Goal: Task Accomplishment & Management: Manage account settings

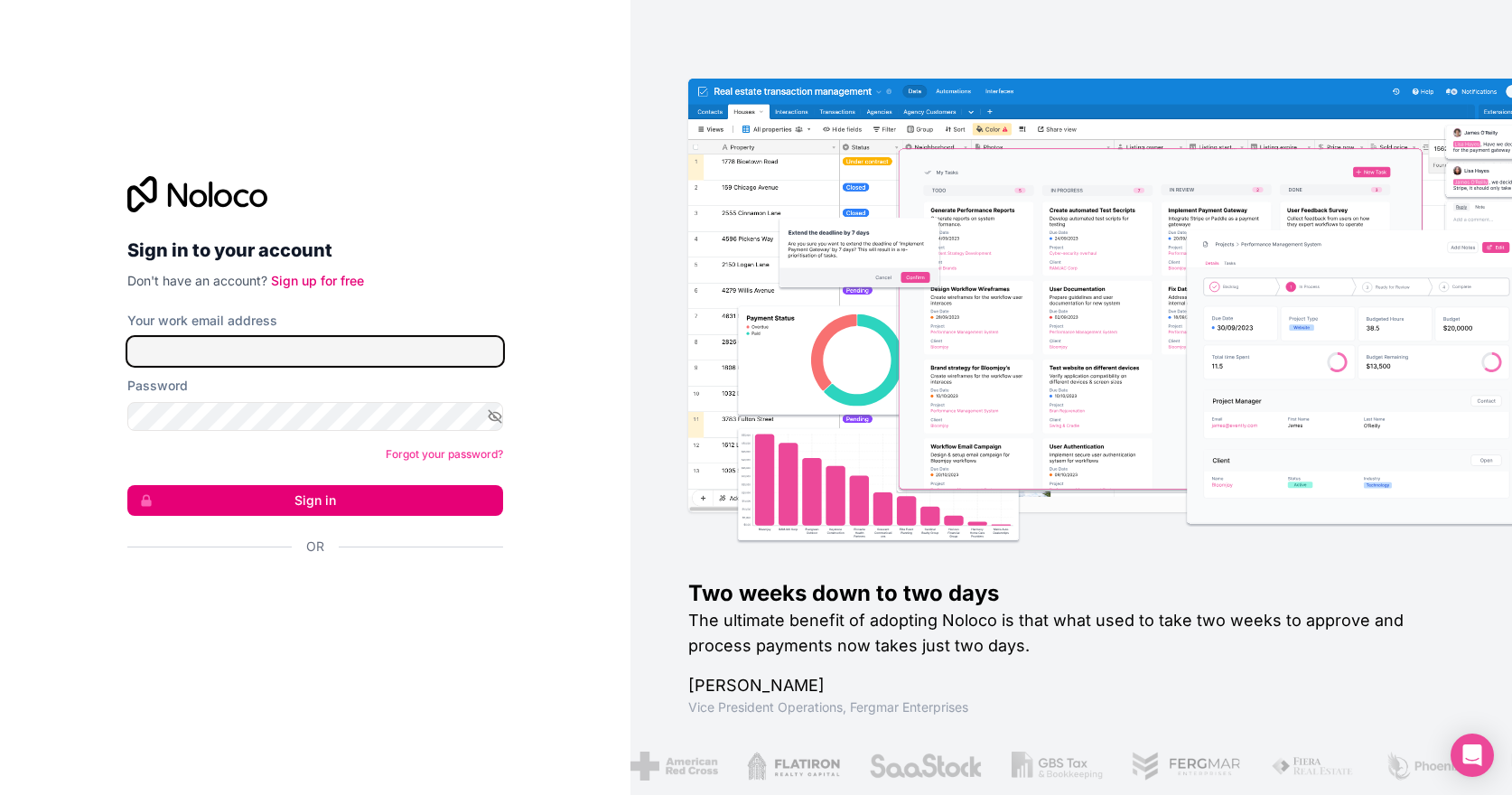
type input "**********"
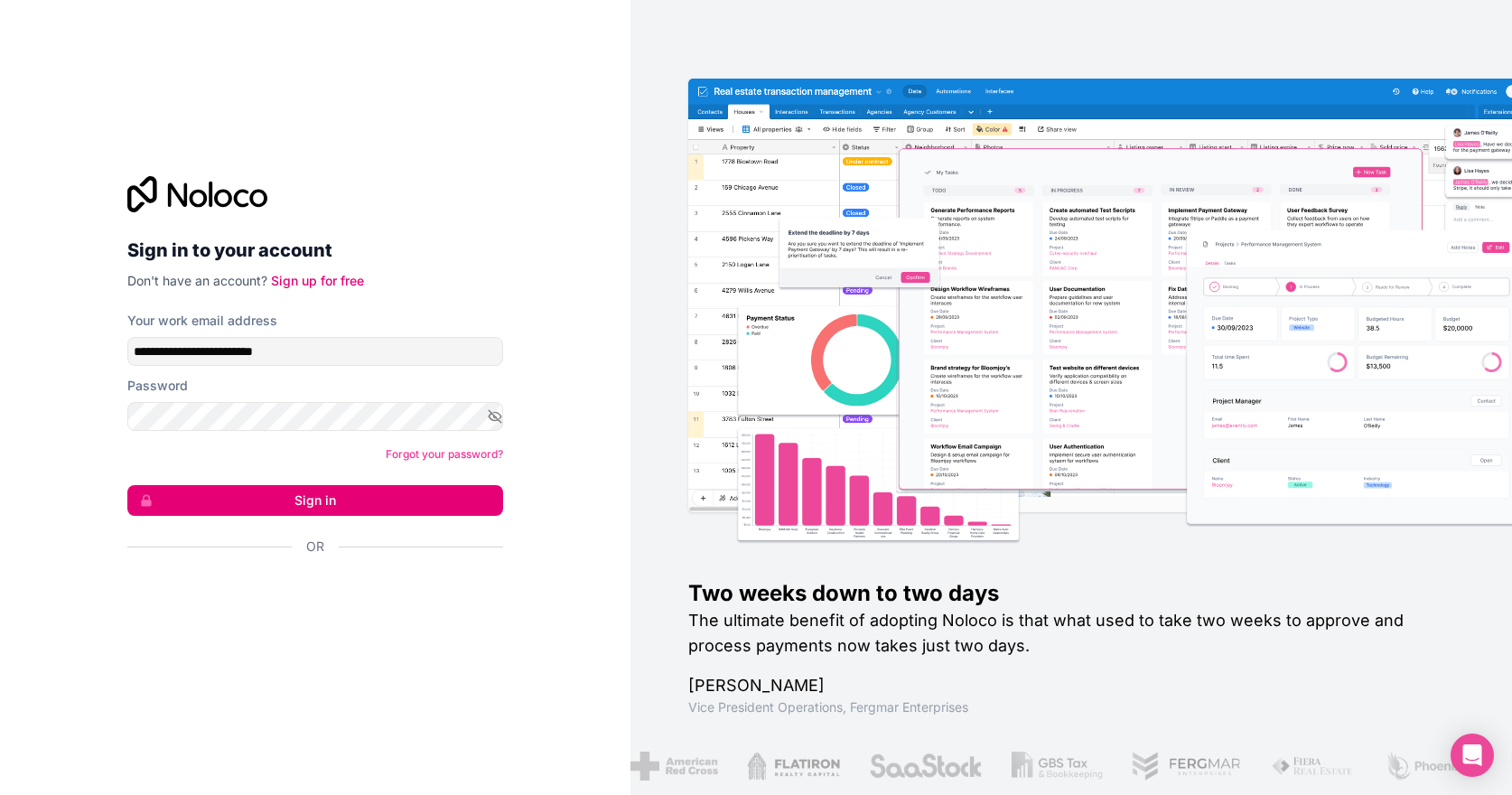
click at [426, 496] on button "Sign in" at bounding box center [315, 499] width 376 height 30
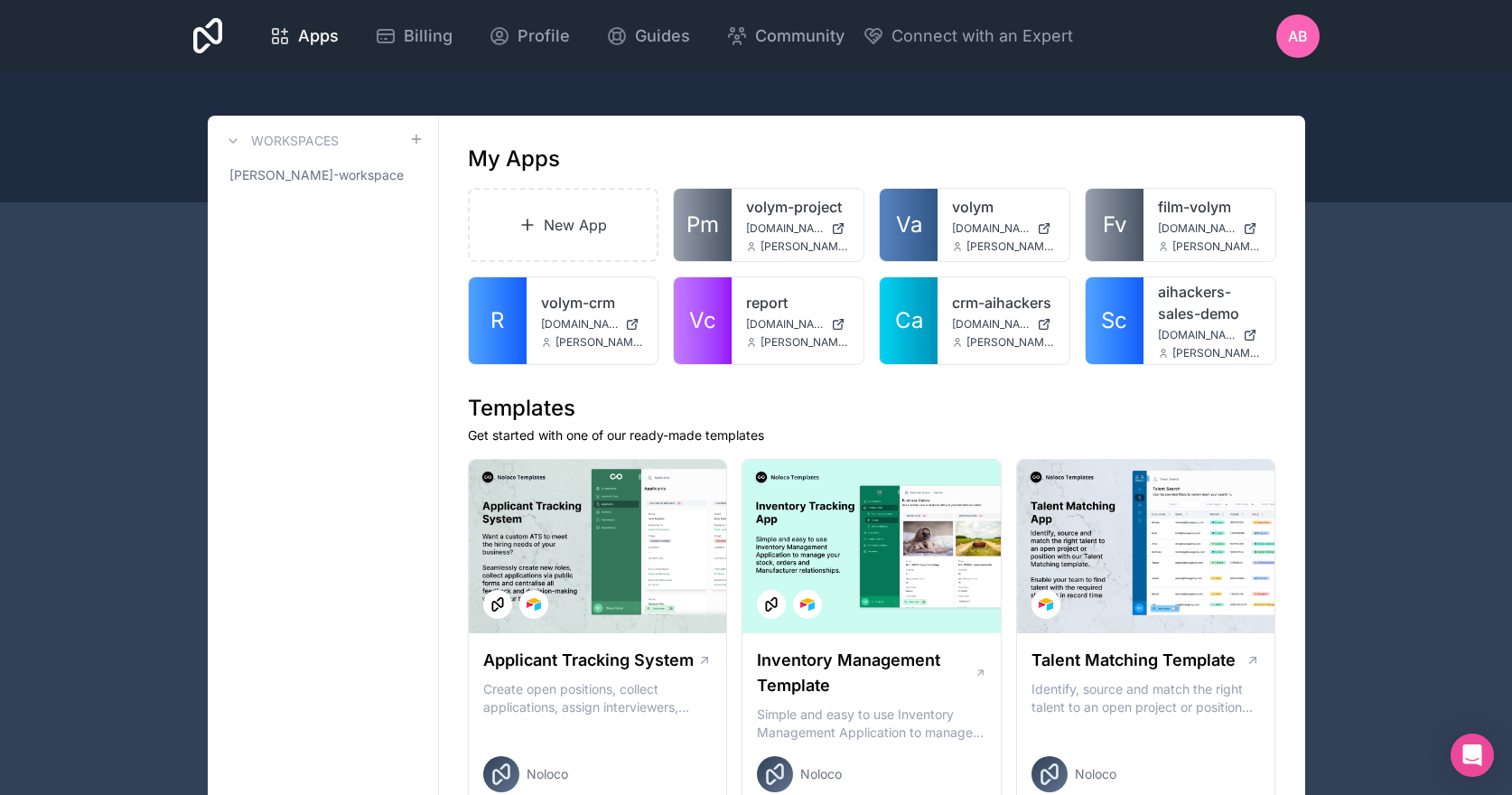
click at [302, 38] on span "Apps" at bounding box center [319, 36] width 41 height 25
click at [1278, 28] on div "AB" at bounding box center [1297, 36] width 43 height 43
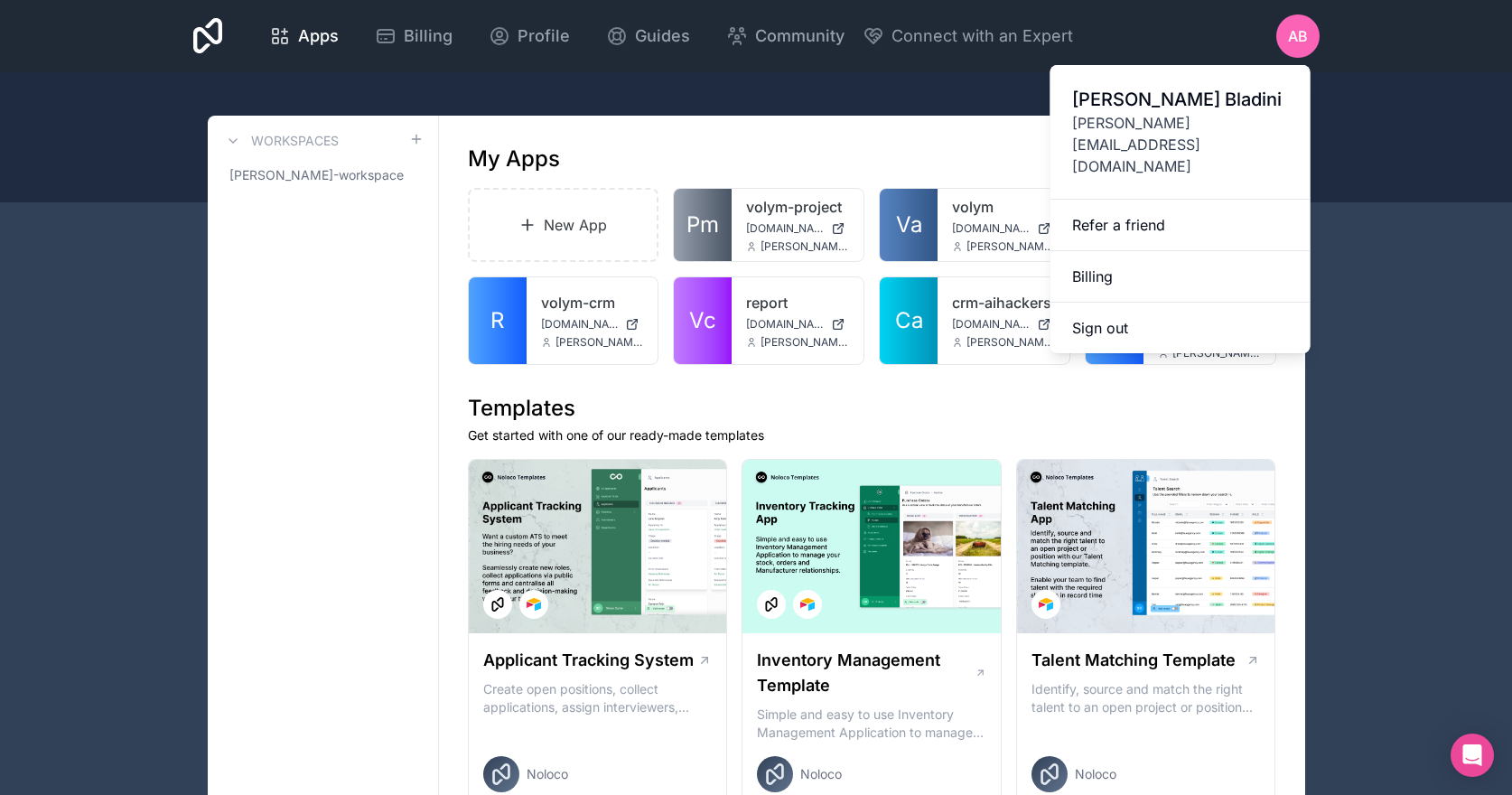
click at [520, 42] on span "Profile" at bounding box center [543, 36] width 53 height 25
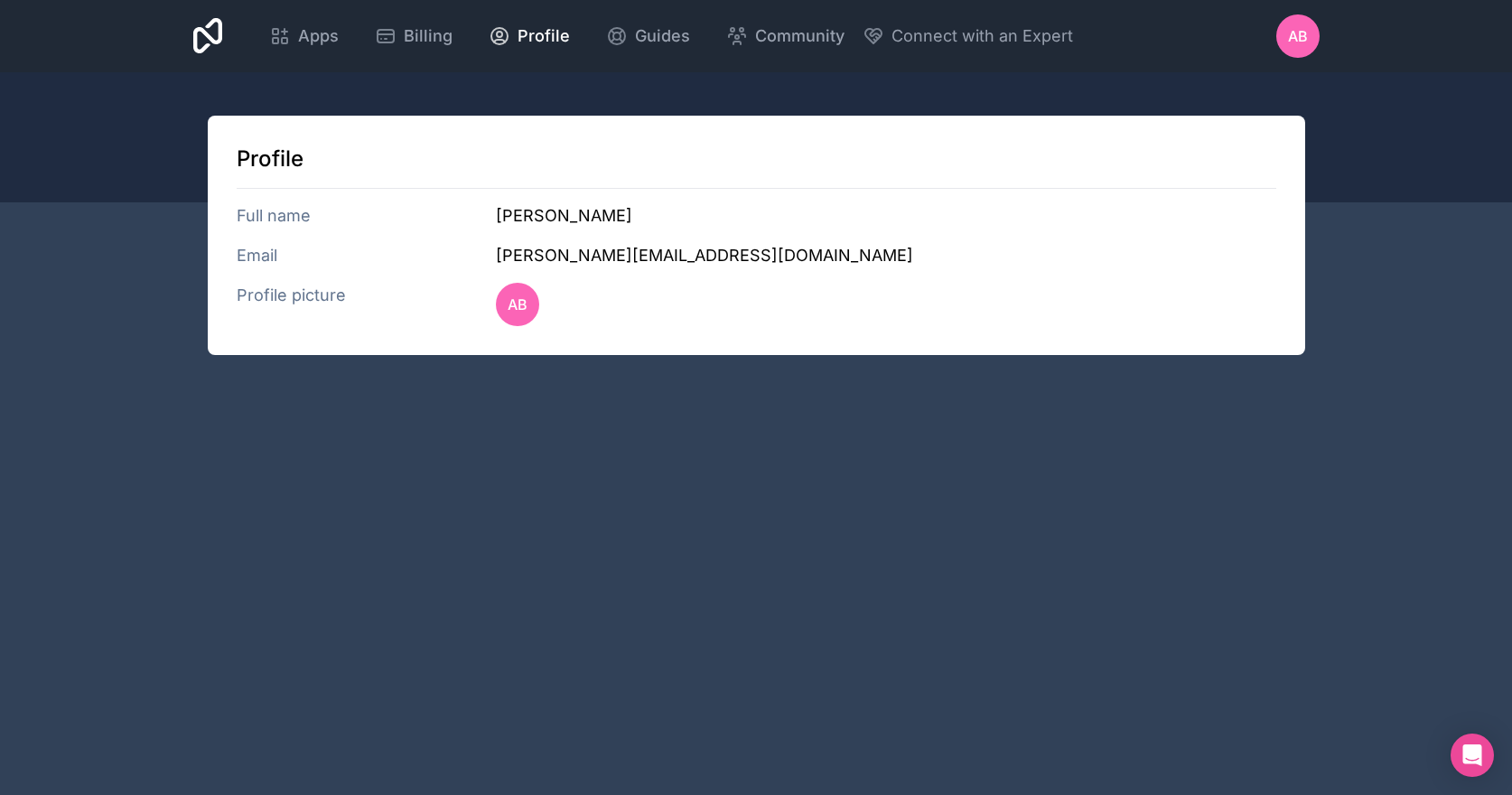
click at [397, 35] on div "Billing" at bounding box center [414, 36] width 78 height 25
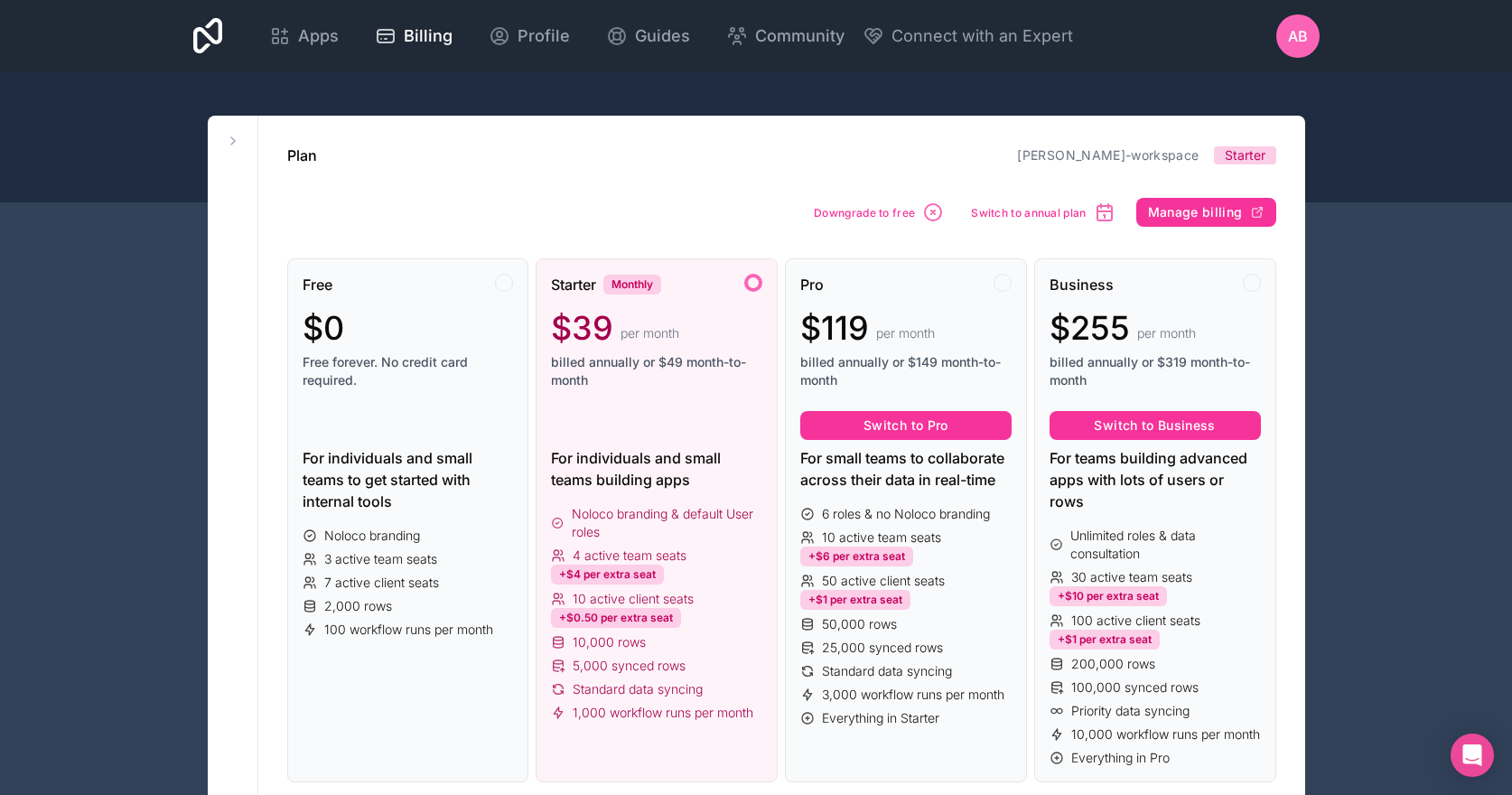
click at [230, 139] on icon at bounding box center [232, 140] width 15 height 15
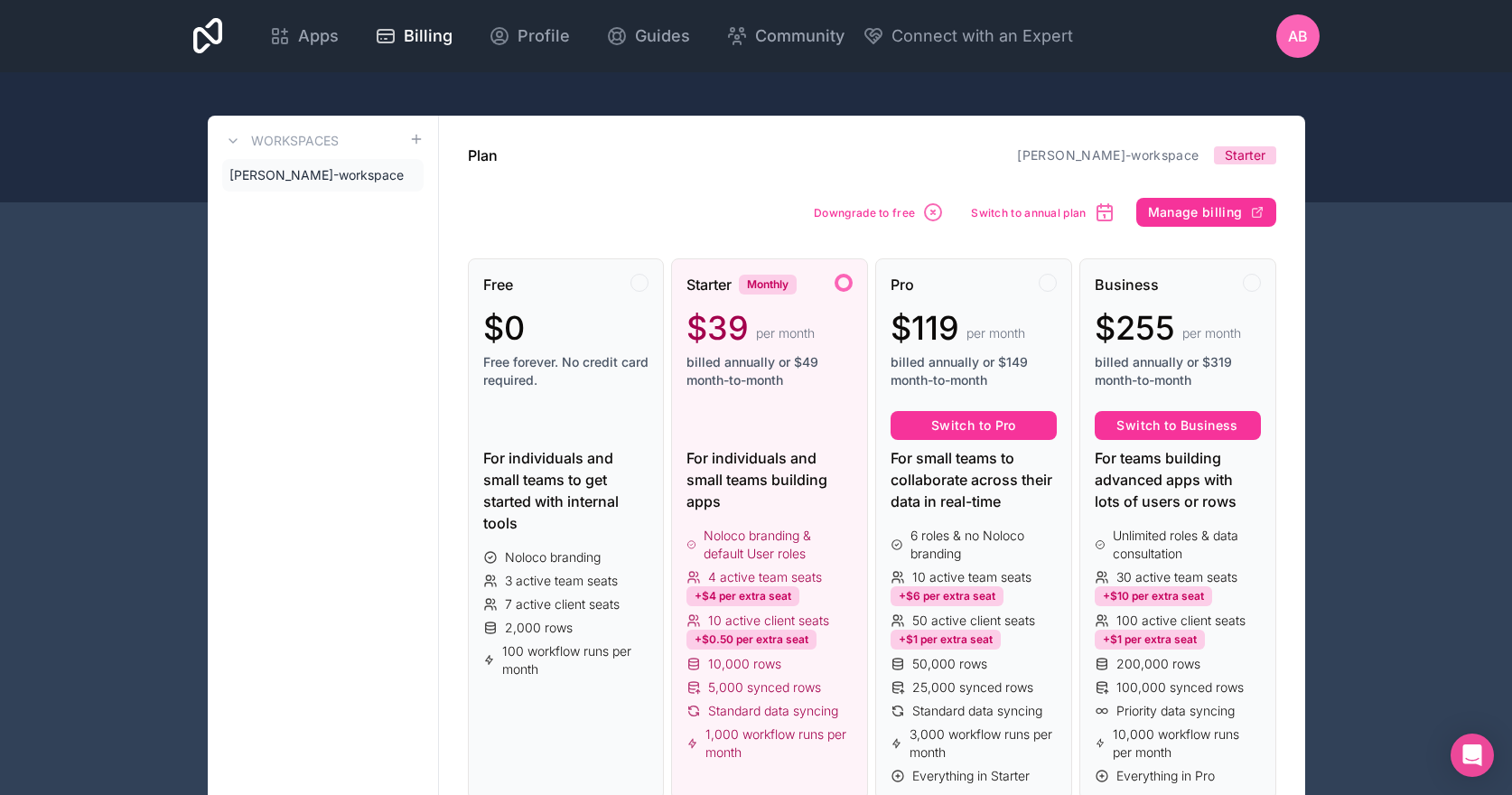
click at [230, 139] on icon at bounding box center [232, 140] width 15 height 15
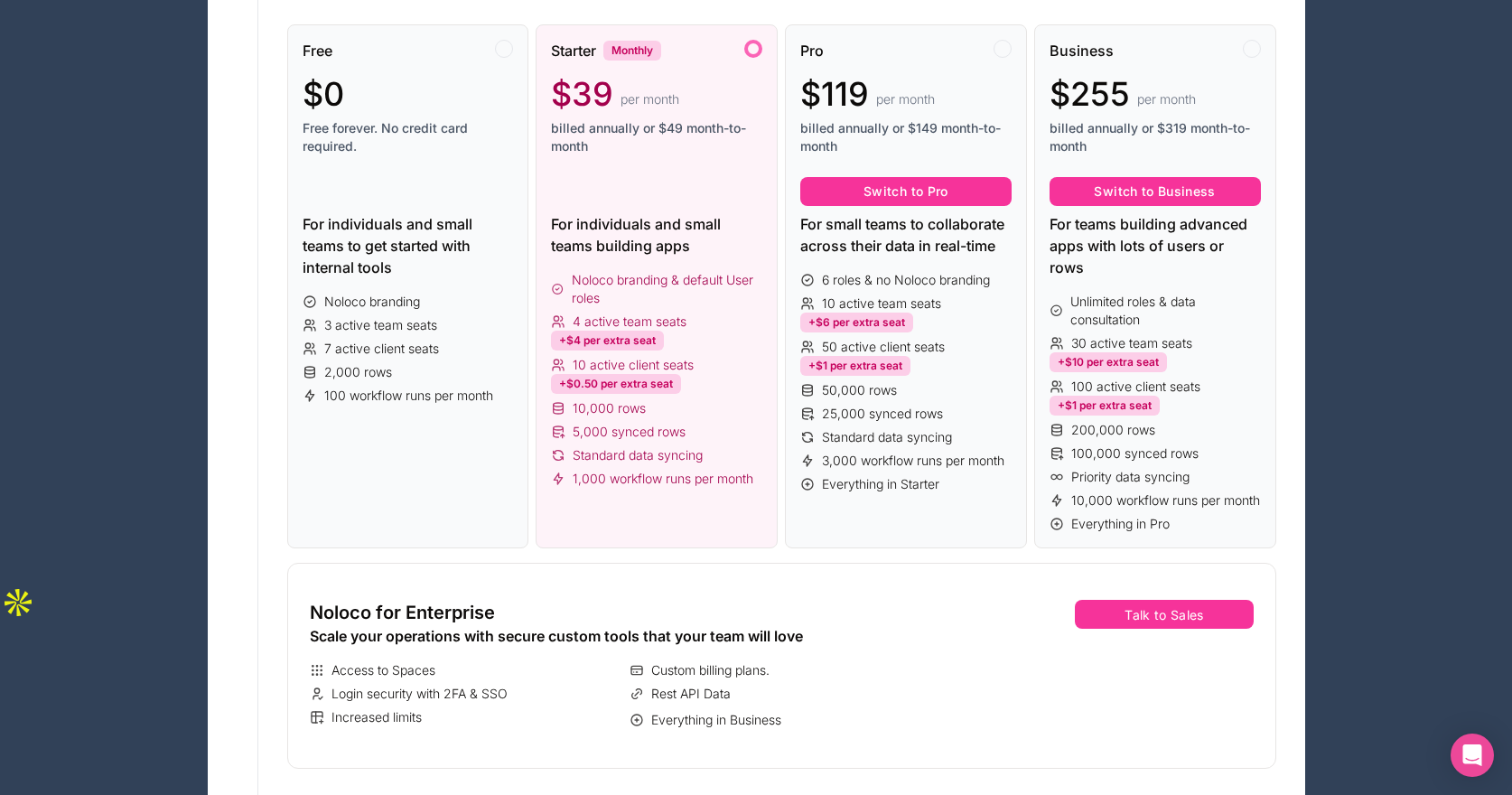
scroll to position [228, 0]
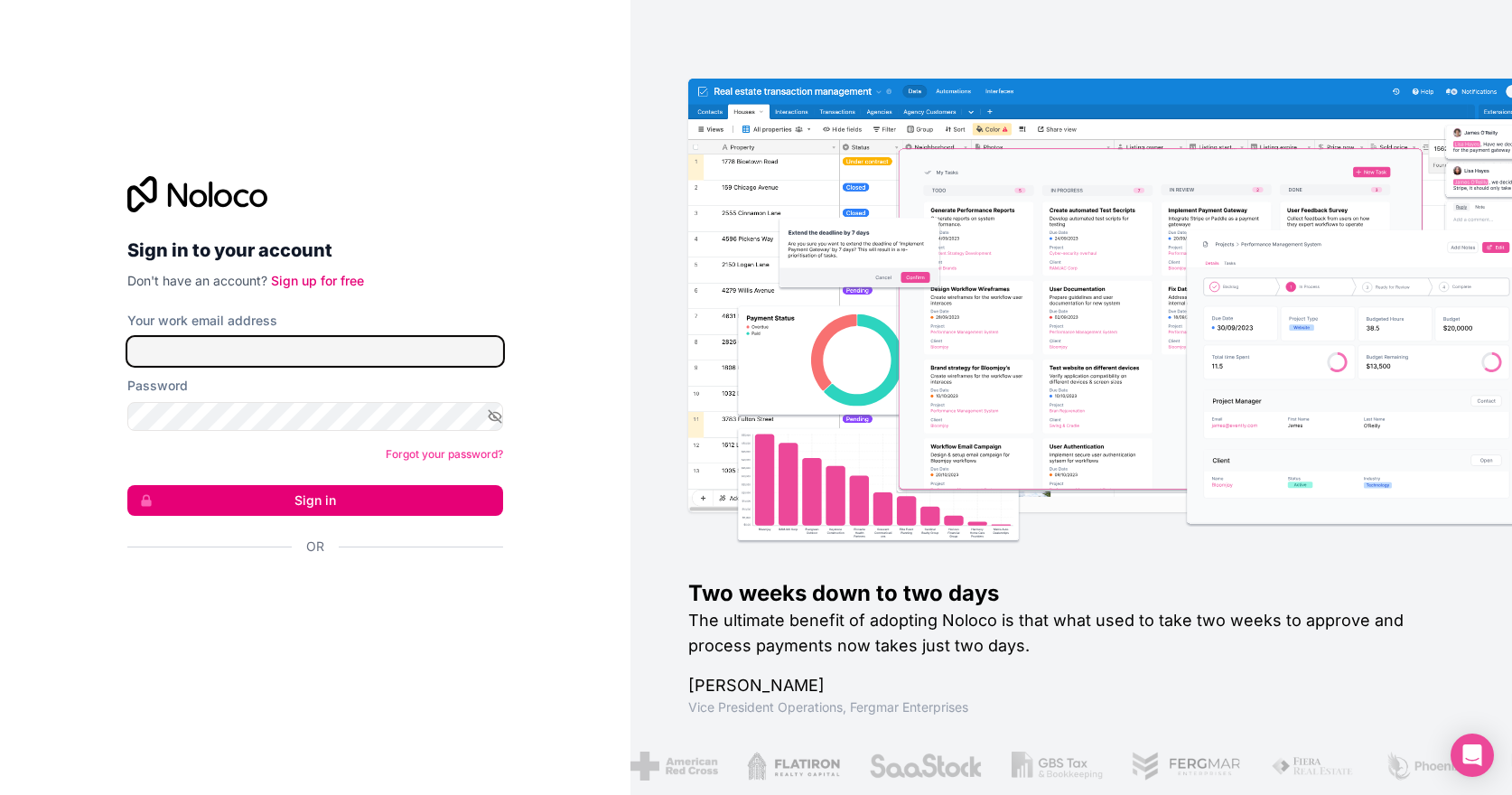
type input "**********"
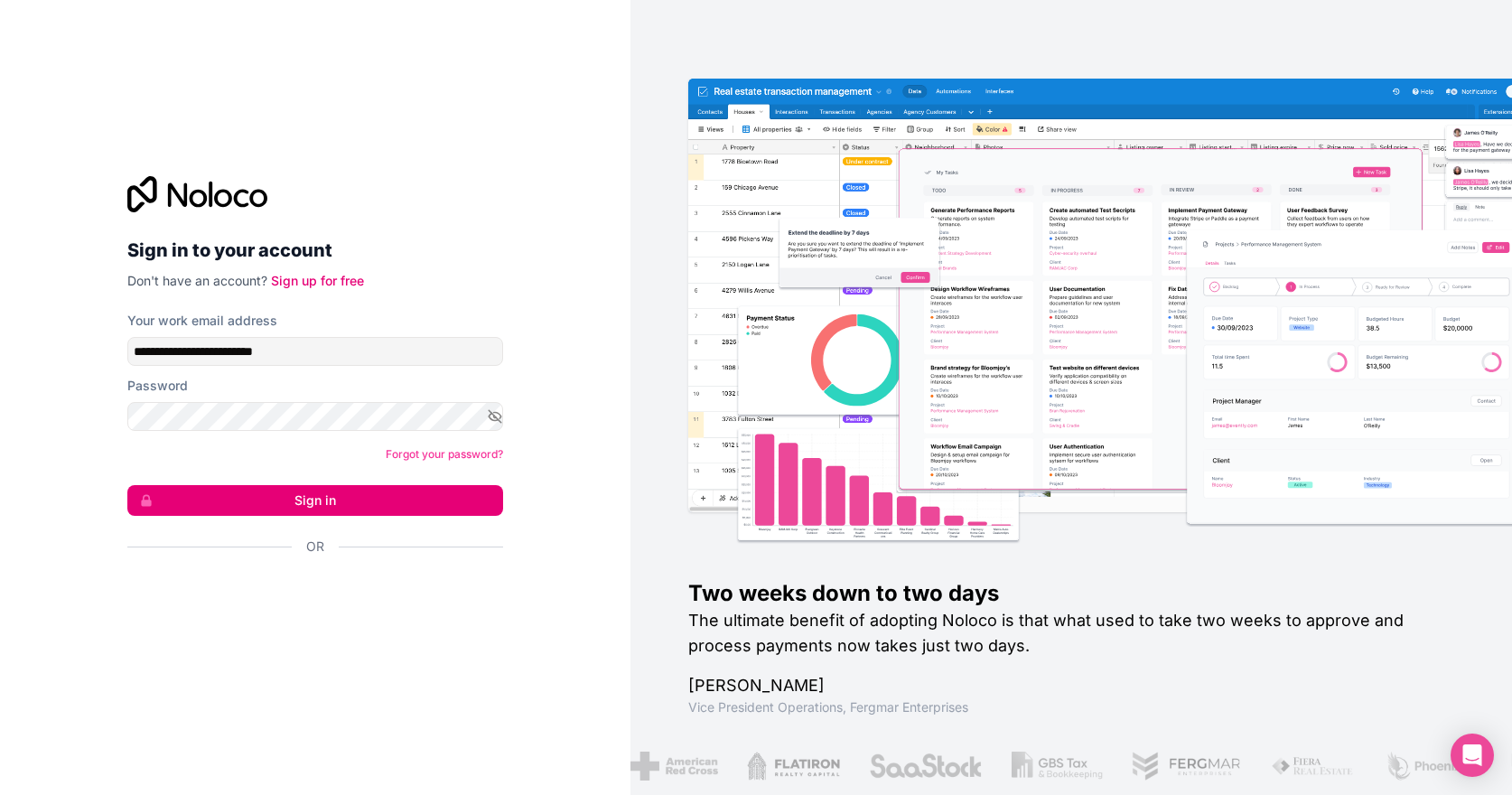
click at [470, 492] on button "Sign in" at bounding box center [315, 499] width 376 height 30
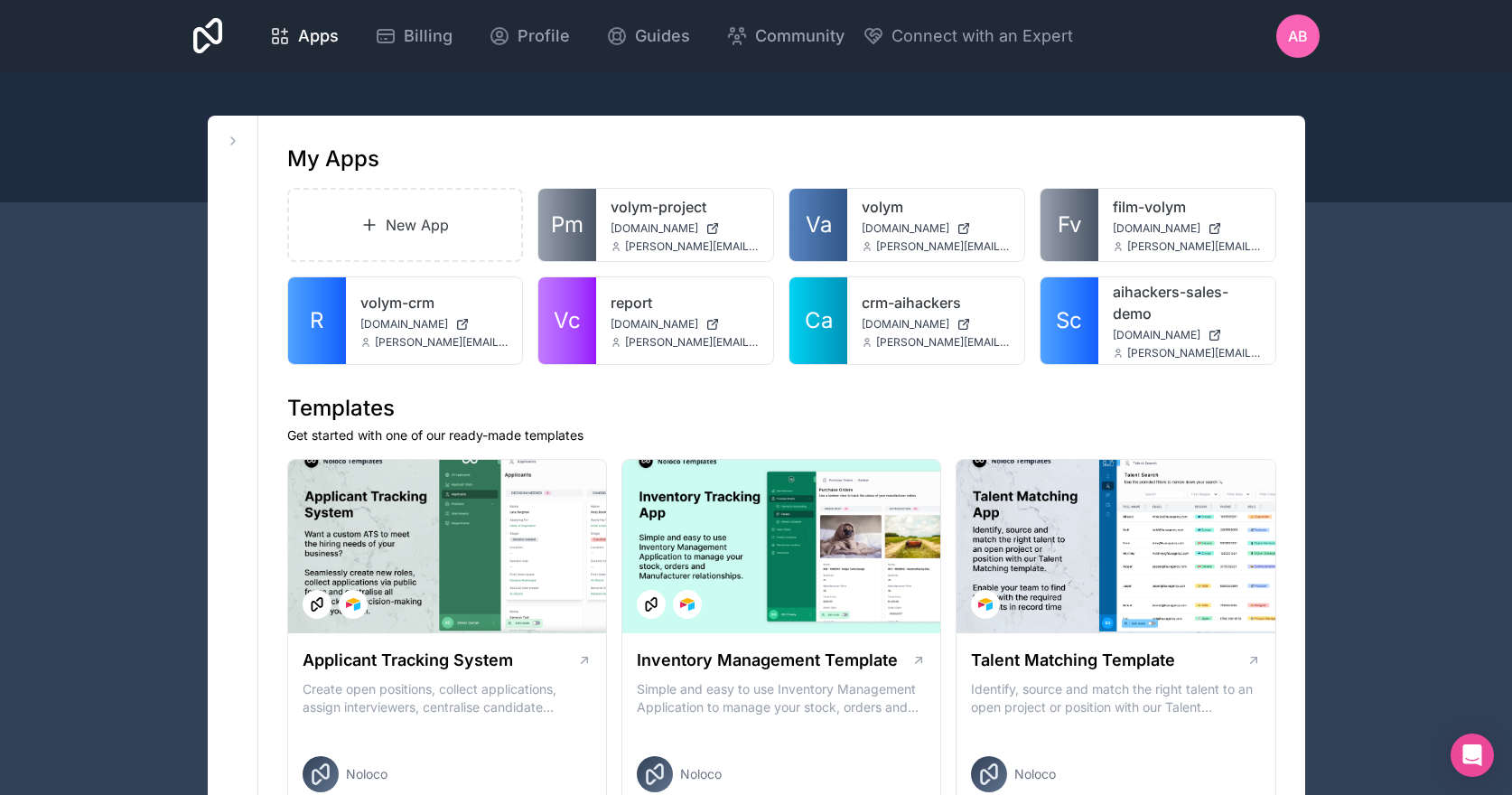
click at [644, 31] on span "Guides" at bounding box center [662, 36] width 55 height 25
click at [1289, 50] on div "AB" at bounding box center [1297, 36] width 43 height 43
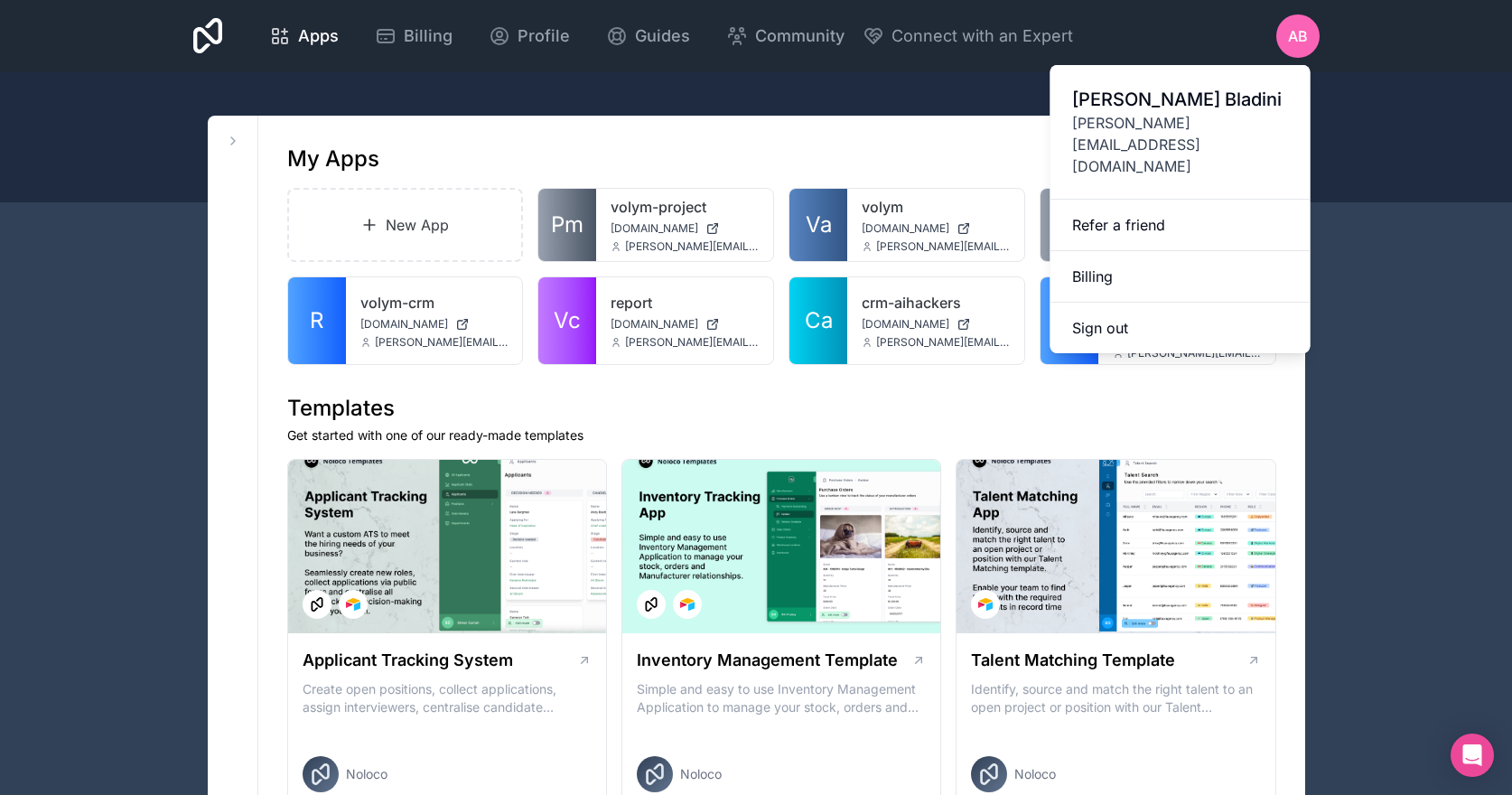
click at [1195, 251] on link "Billing" at bounding box center [1180, 276] width 260 height 52
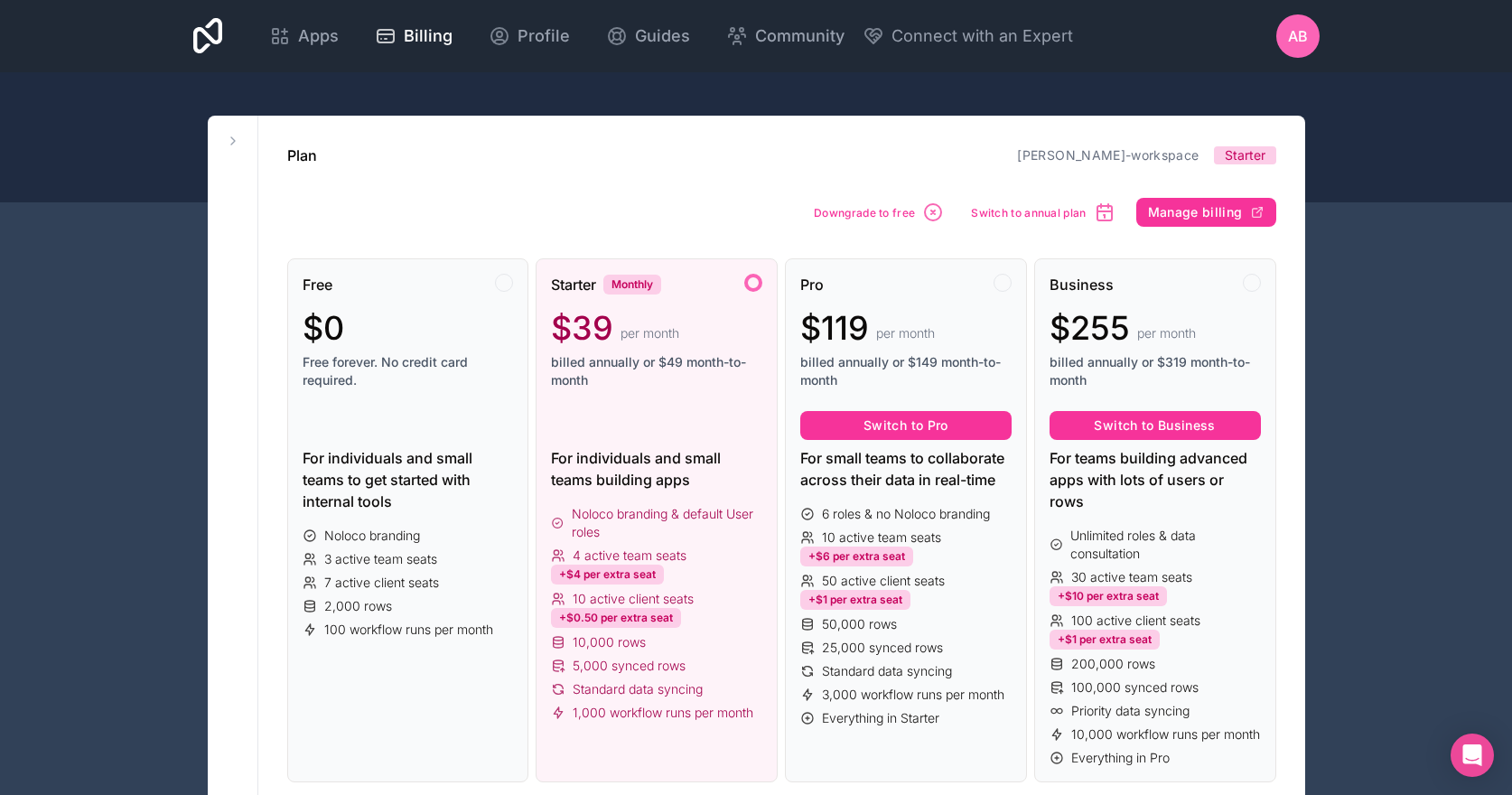
click at [545, 35] on span "Profile" at bounding box center [543, 36] width 53 height 25
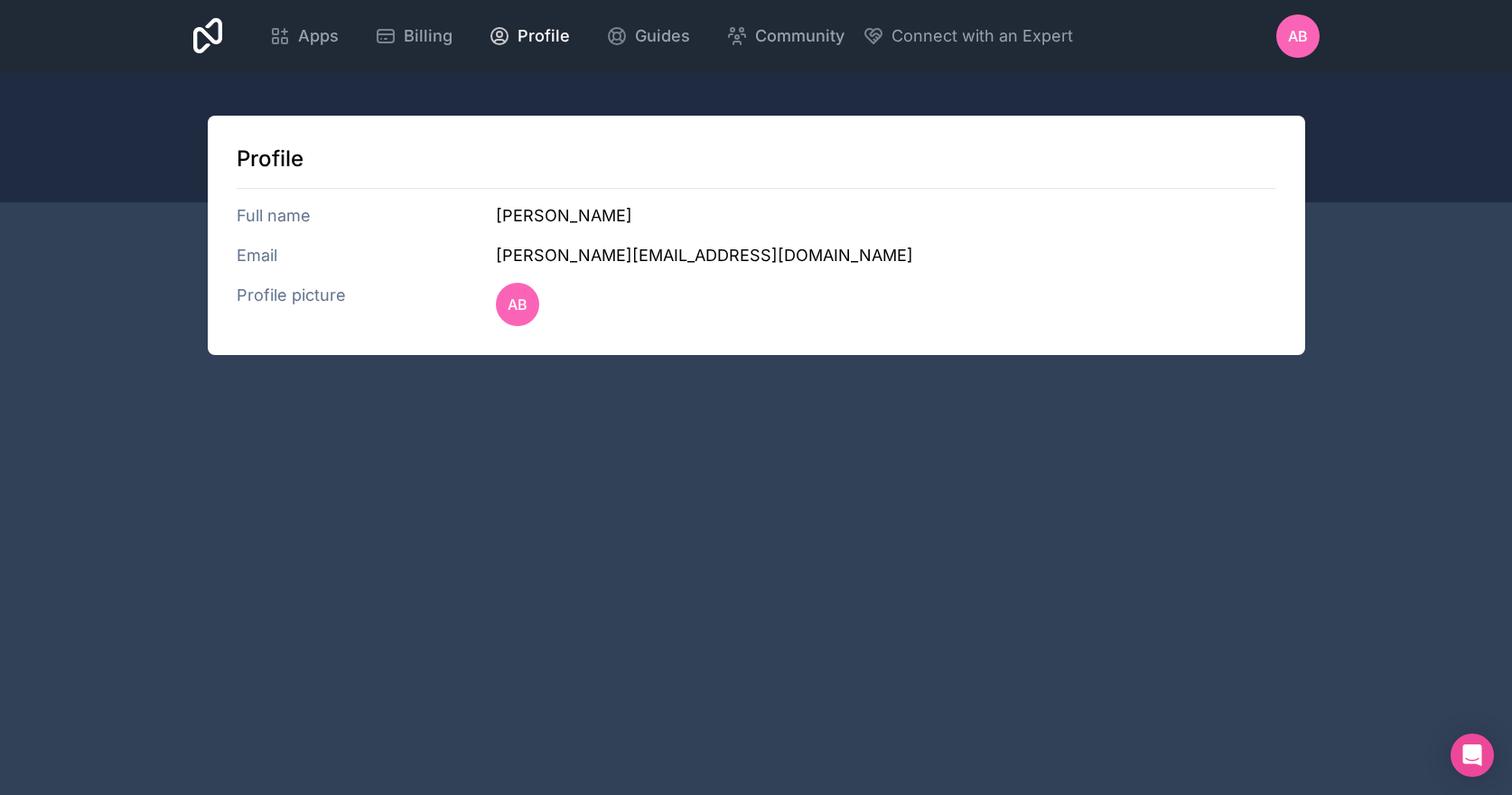
click at [424, 28] on span "Billing" at bounding box center [428, 36] width 49 height 25
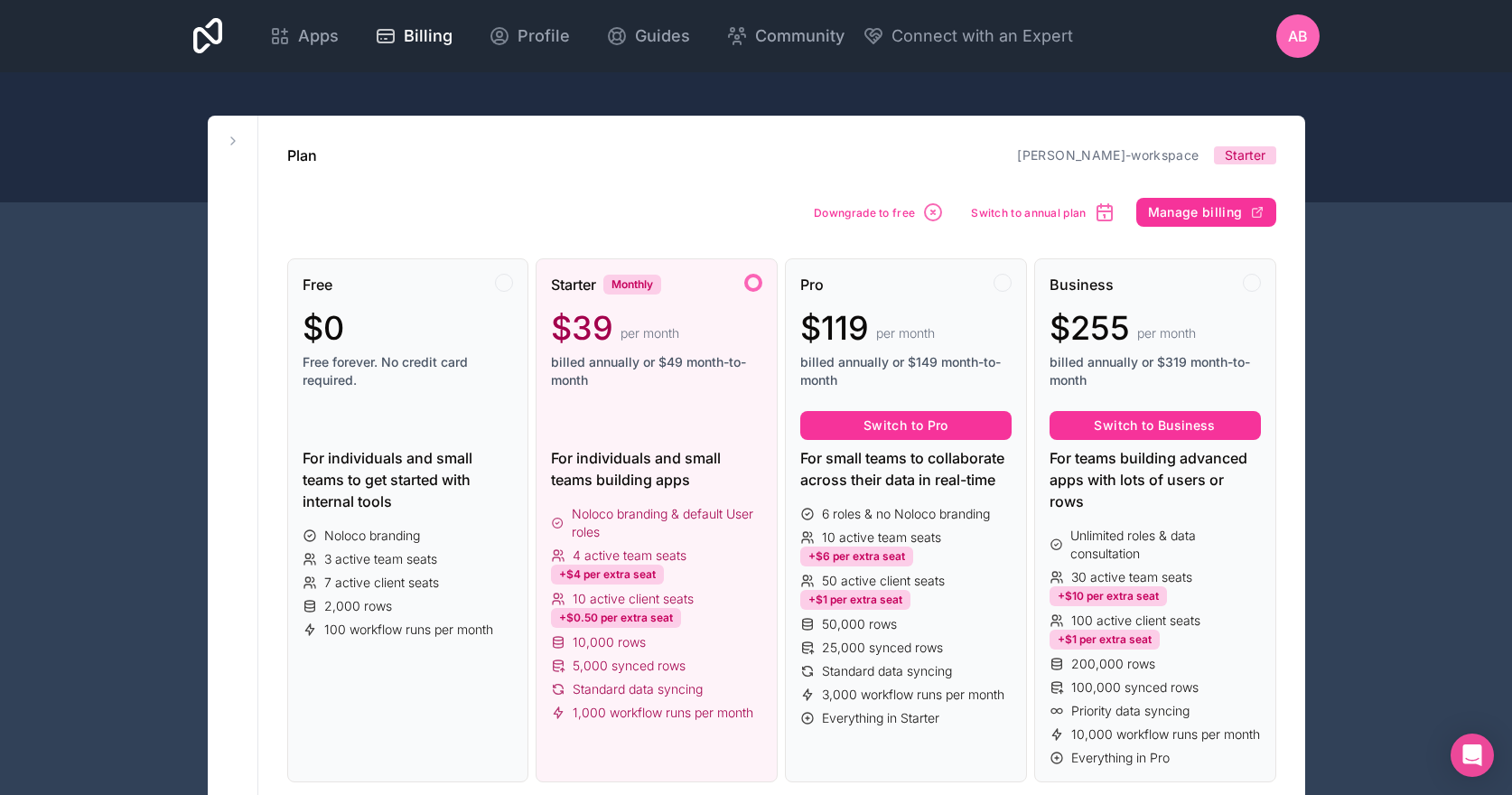
click at [635, 39] on span "Guides" at bounding box center [662, 36] width 55 height 25
